Goal: Transaction & Acquisition: Purchase product/service

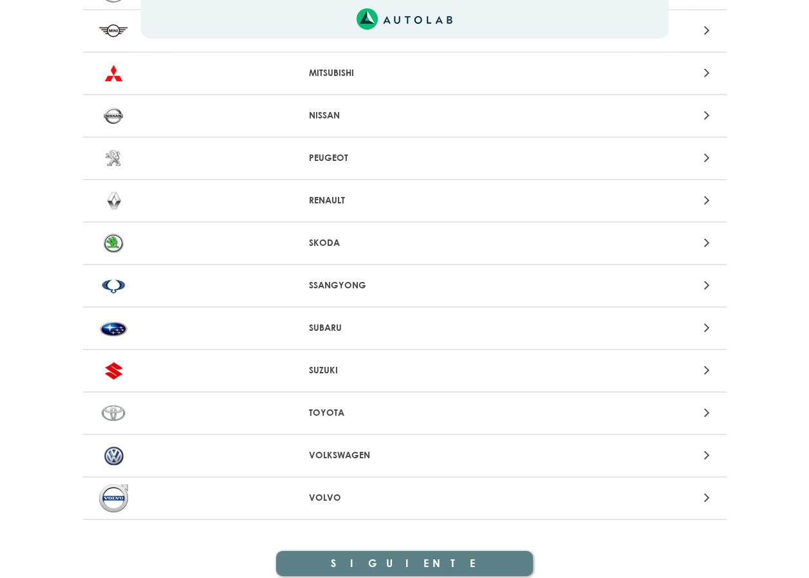
scroll to position [1218, 0]
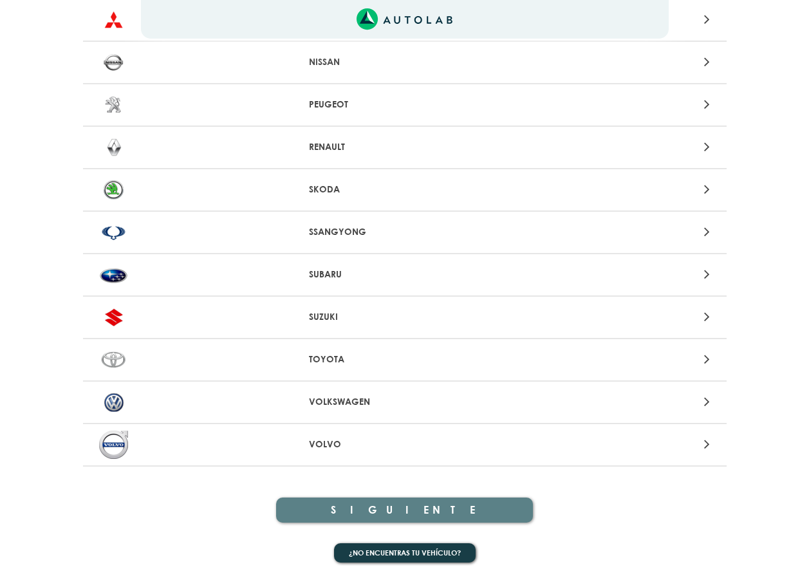
click at [358, 400] on p "VOLKSWAGEN" at bounding box center [404, 402] width 191 height 14
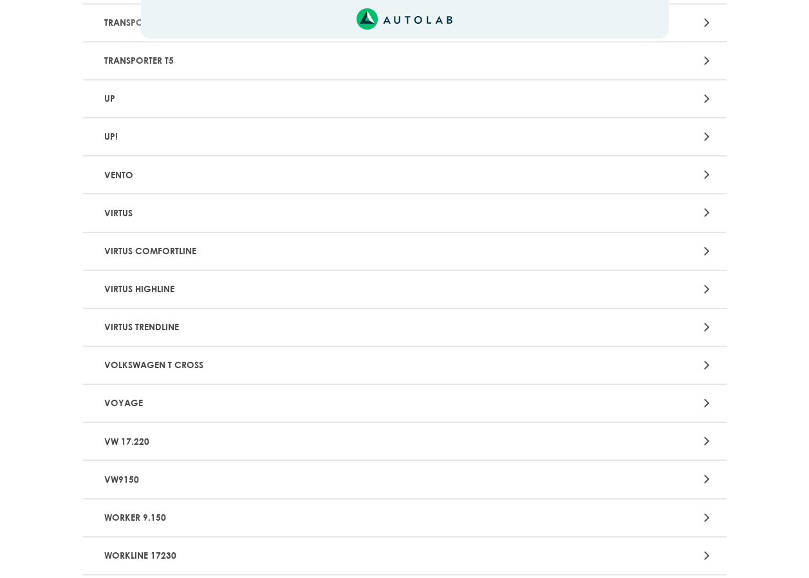
scroll to position [2381, 0]
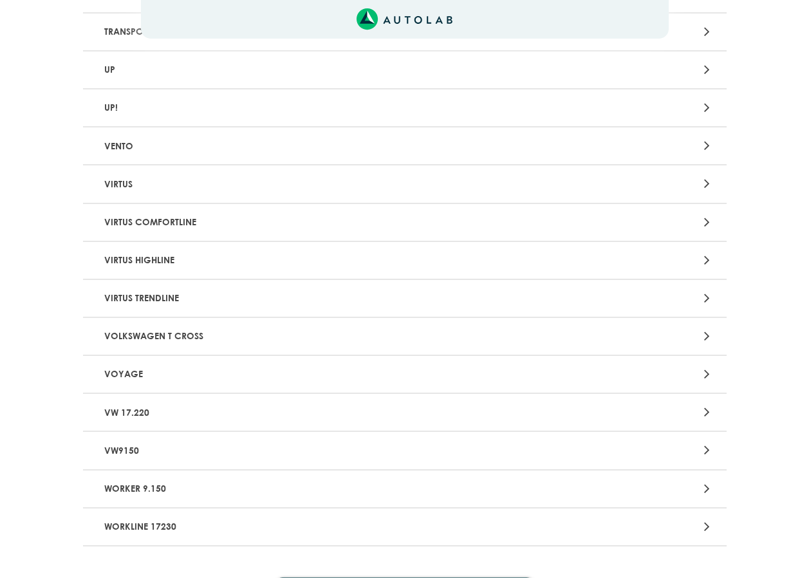
click at [197, 373] on p "VOYAGE" at bounding box center [299, 374] width 401 height 24
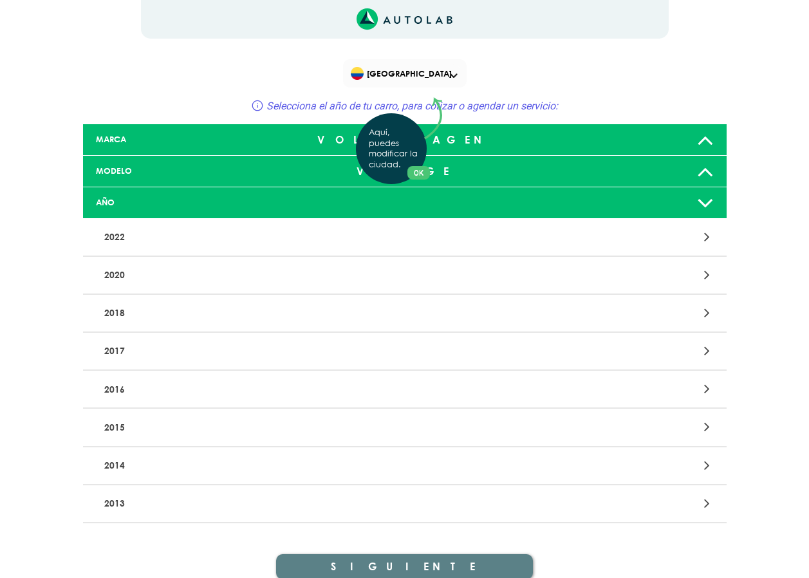
click at [152, 389] on div "Aquí, puedes modificar la ciudad. OK .aex,.bex{fill:none!important;stroke:#50c4…" at bounding box center [404, 289] width 809 height 578
click at [706, 199] on icon at bounding box center [705, 203] width 17 height 26
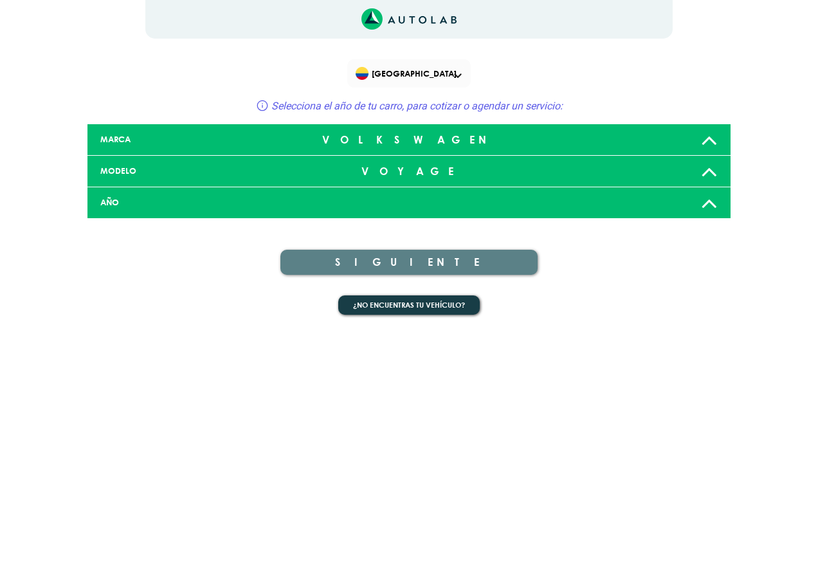
click at [705, 199] on icon at bounding box center [709, 203] width 17 height 26
click at [705, 200] on icon at bounding box center [709, 203] width 17 height 26
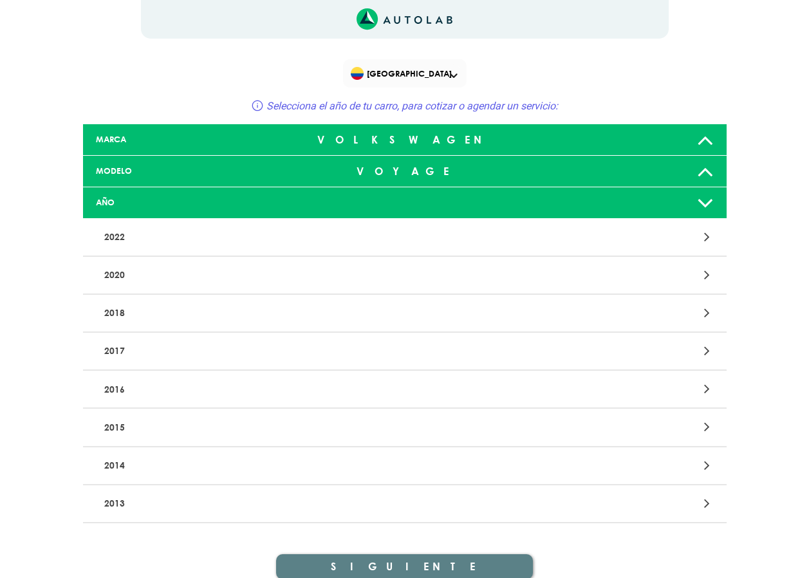
click at [266, 394] on p "2016" at bounding box center [299, 389] width 401 height 24
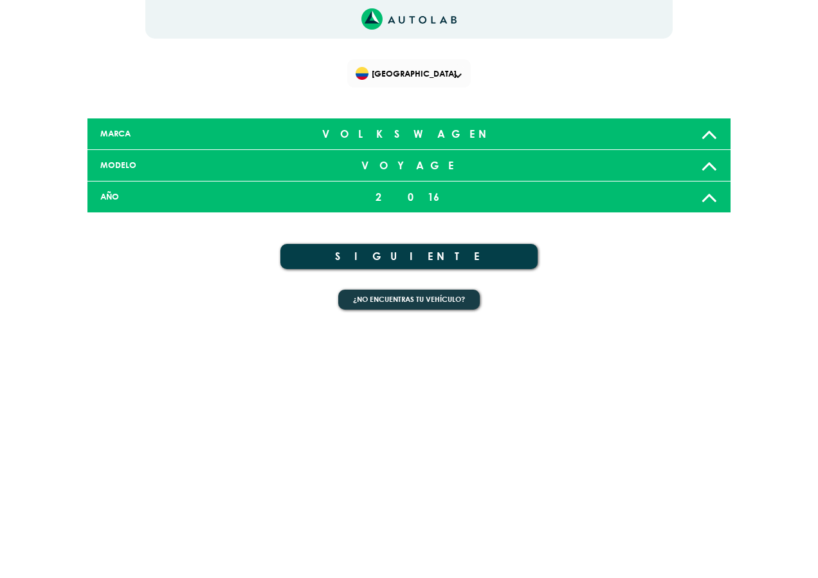
click at [447, 257] on button "SIGUIENTE" at bounding box center [409, 256] width 257 height 25
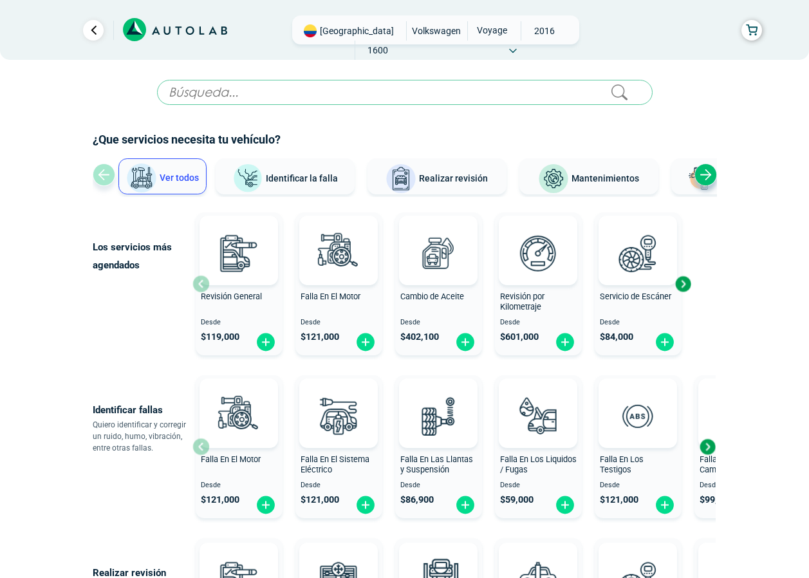
click at [440, 324] on span "Desde" at bounding box center [438, 322] width 77 height 8
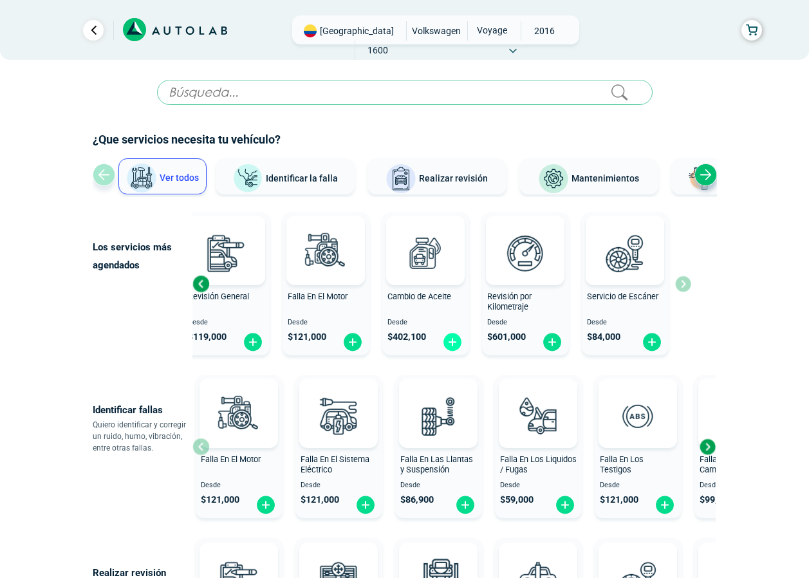
click at [448, 343] on img at bounding box center [452, 342] width 21 height 20
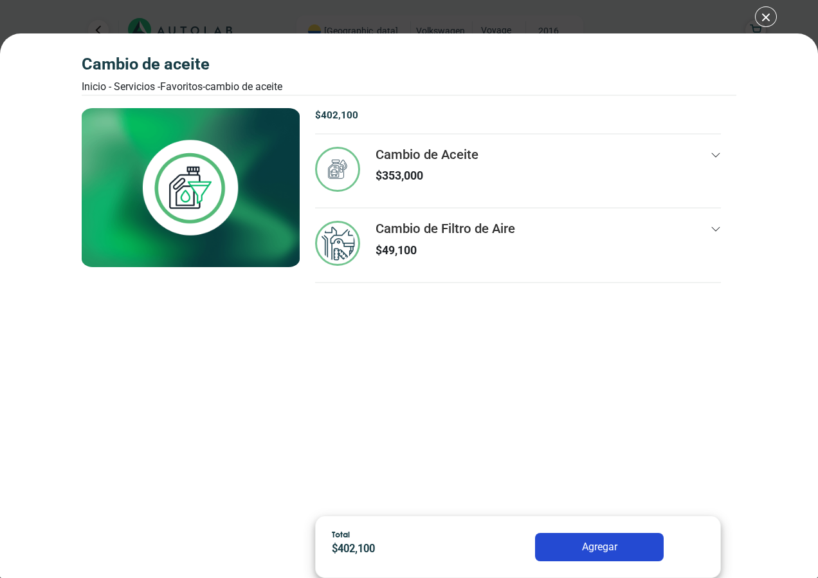
click at [595, 551] on button "Agregar" at bounding box center [599, 547] width 129 height 28
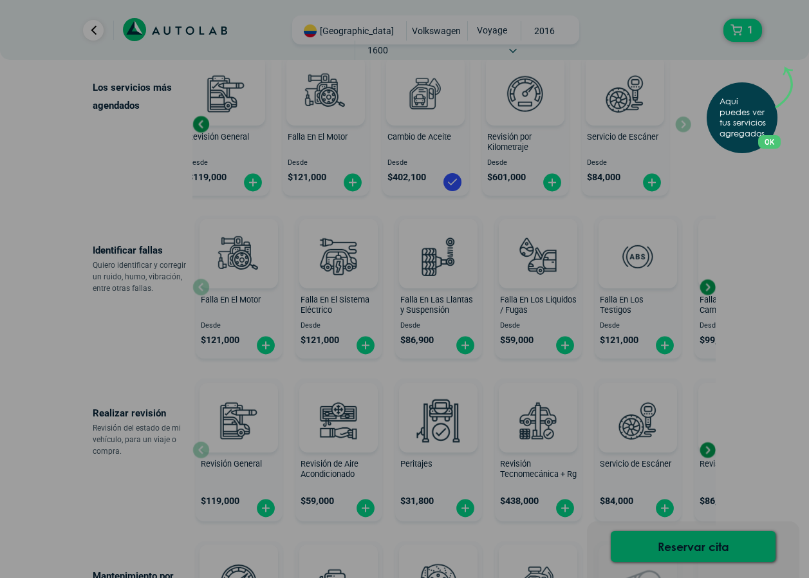
scroll to position [193, 0]
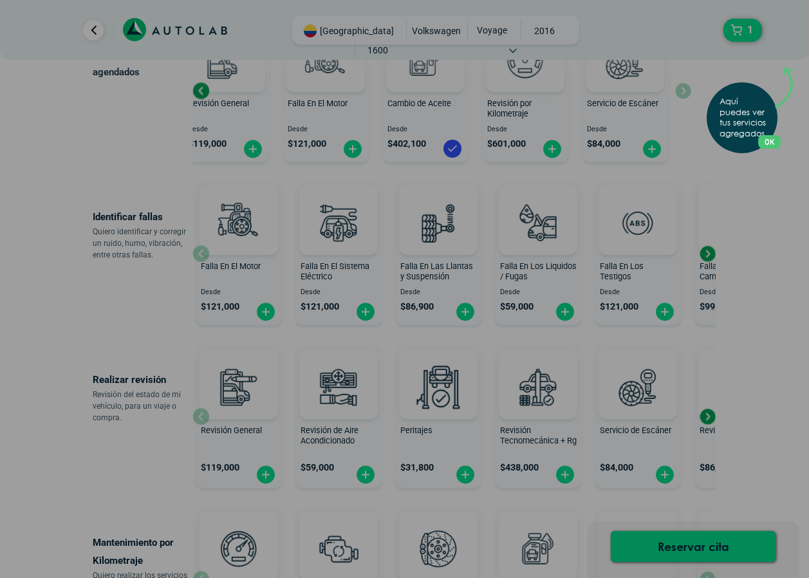
drag, startPoint x: 587, startPoint y: 1, endPoint x: 521, endPoint y: 84, distance: 106.2
click at [521, 87] on div "Aquí puedes ver tus servicios agregados. OK .aex,.bex{fill:none!important;strok…" at bounding box center [404, 289] width 809 height 578
